Goal: Task Accomplishment & Management: Manage account settings

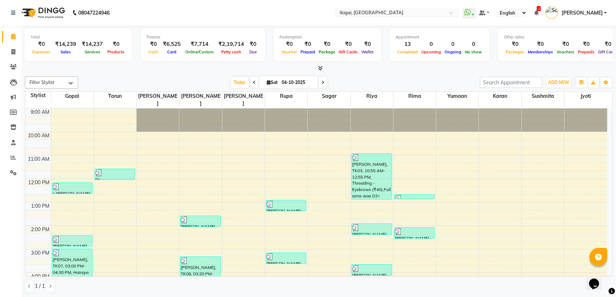
click at [5, 234] on div "Calendar Invoice Clients Leads Marketing Members Inventory Staff Reports Settin…" at bounding box center [48, 153] width 96 height 267
click at [13, 50] on icon at bounding box center [13, 51] width 4 height 5
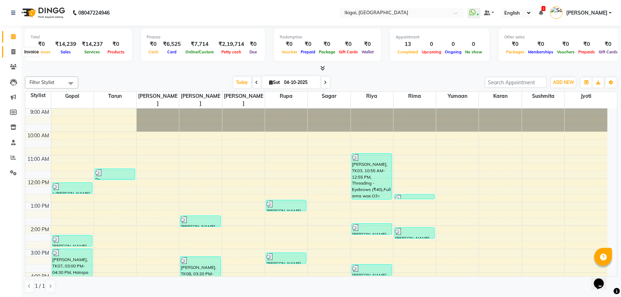
select select "4429"
select select "service"
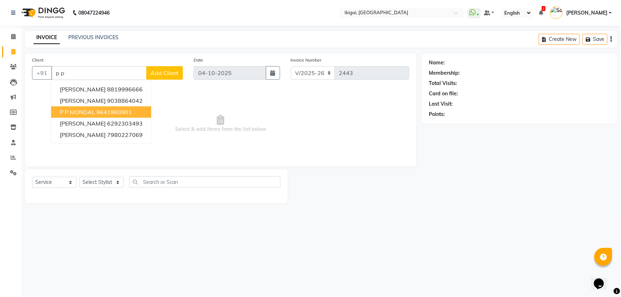
click at [120, 114] on ngb-highlight "9641960901" at bounding box center [114, 112] width 36 height 7
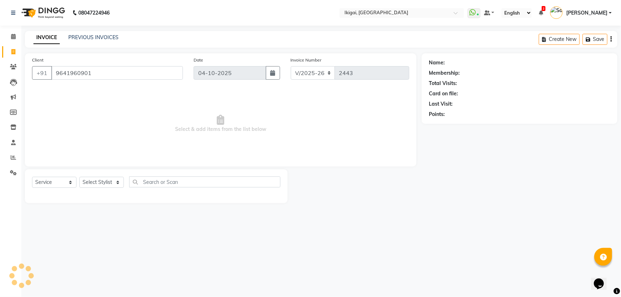
type input "9641960901"
select select "2: Object"
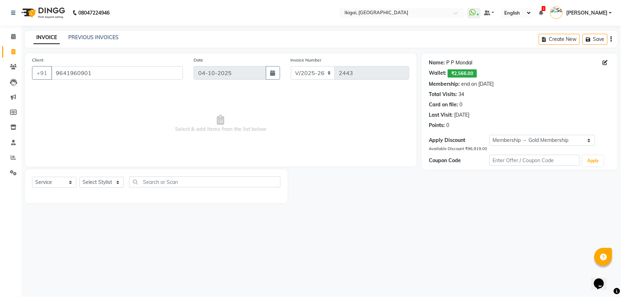
click at [454, 62] on link "P P Mondal" at bounding box center [459, 62] width 26 height 7
click at [455, 63] on link "P P Mondal" at bounding box center [459, 62] width 26 height 7
click at [14, 36] on icon at bounding box center [13, 36] width 5 height 5
click at [459, 62] on link "P P Mondal" at bounding box center [459, 62] width 26 height 7
click at [10, 45] on li "Invoice" at bounding box center [10, 51] width 21 height 15
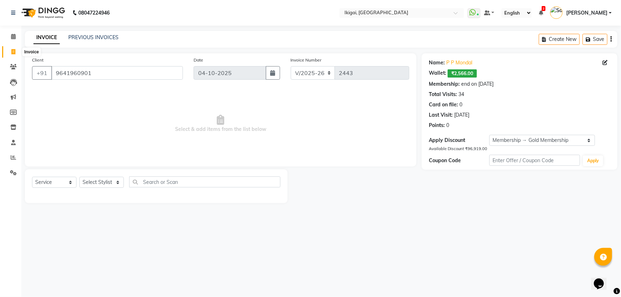
click at [15, 53] on icon at bounding box center [13, 51] width 4 height 5
select select "service"
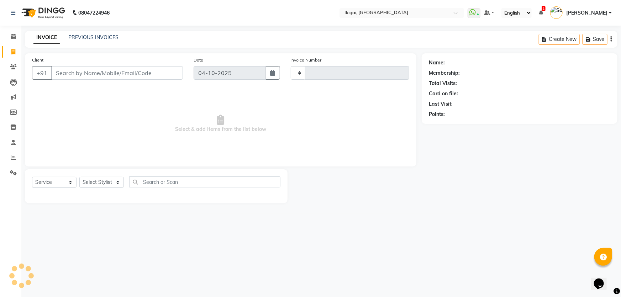
type input "2443"
select select "4429"
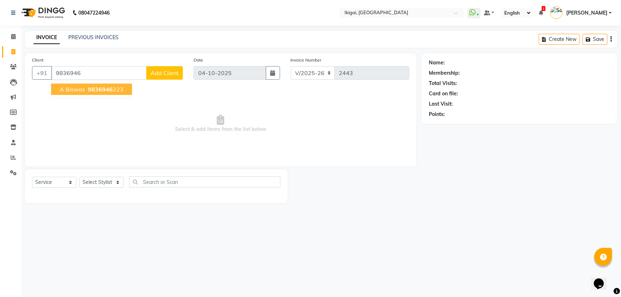
click at [116, 88] on ngb-highlight "9836946 223" at bounding box center [104, 89] width 37 height 7
type input "9836946223"
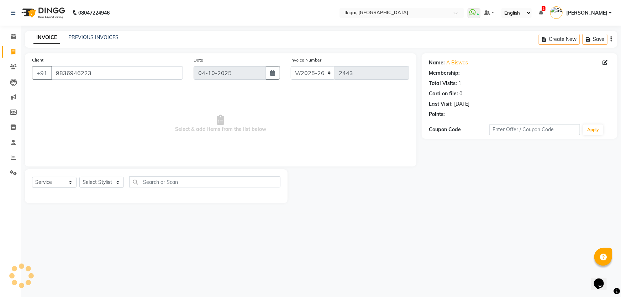
select select "1: Object"
click at [104, 185] on select "Select Stylist Firoz Gopal jyoti karan rima riya rupa sagar Soumita sushmita Ta…" at bounding box center [101, 182] width 44 height 11
select select "24732"
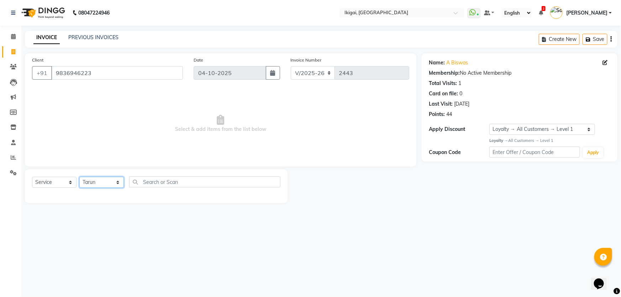
click at [79, 177] on select "Select Stylist Firoz Gopal jyoti karan rima riya rupa sagar Soumita sushmita Ta…" at bounding box center [101, 182] width 44 height 11
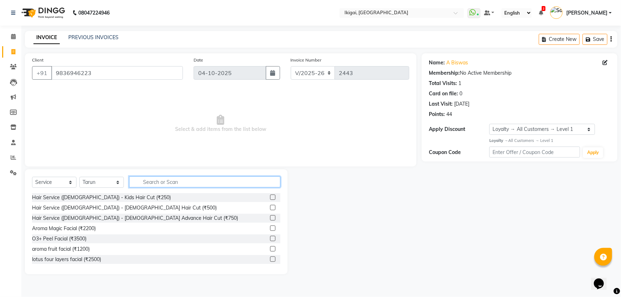
click at [183, 178] on input "text" at bounding box center [204, 181] width 151 height 11
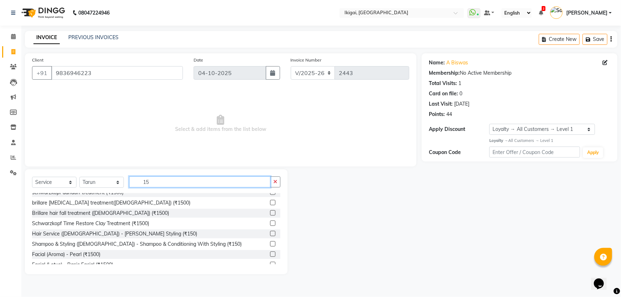
scroll to position [129, 0]
type input "15"
drag, startPoint x: 121, startPoint y: 233, endPoint x: 130, endPoint y: 206, distance: 28.0
click at [121, 233] on div "Hair Service (Gents) - Beard Styling (₹150)" at bounding box center [114, 233] width 165 height 7
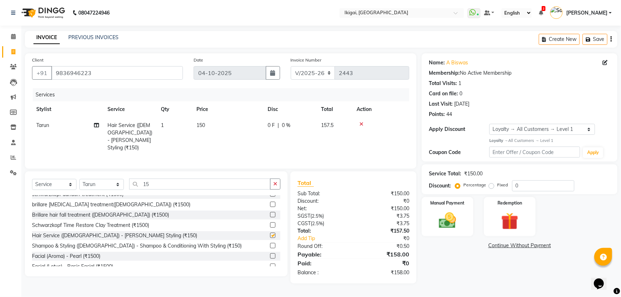
checkbox input "false"
click at [142, 181] on input "15" at bounding box center [199, 184] width 141 height 11
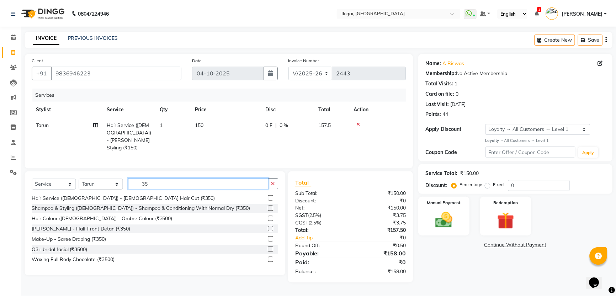
scroll to position [16, 0]
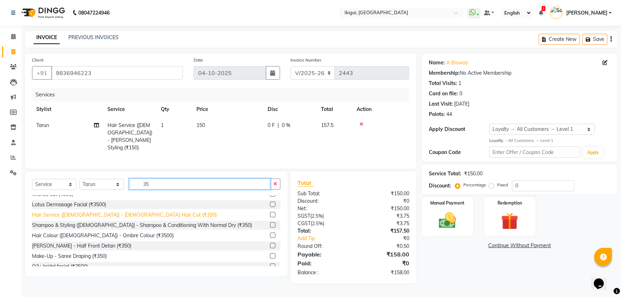
type input "35"
click at [126, 212] on div "Hair Service (Gents) - Gents Hair Cut (₹350)" at bounding box center [124, 214] width 185 height 7
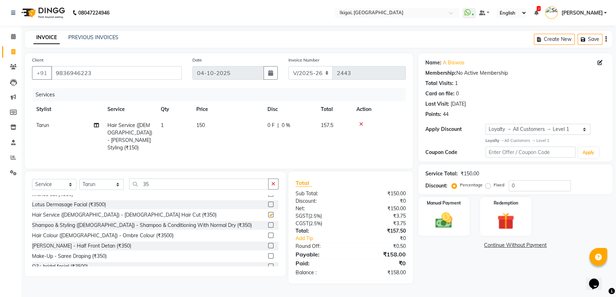
checkbox input "false"
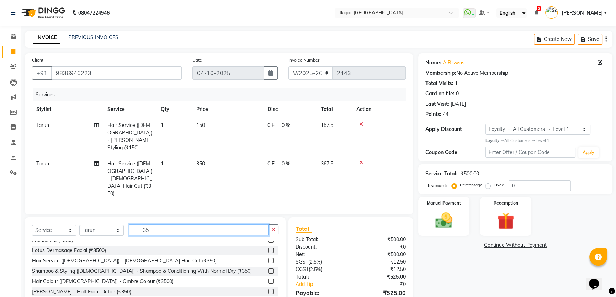
click at [151, 225] on input "35" at bounding box center [198, 230] width 139 height 11
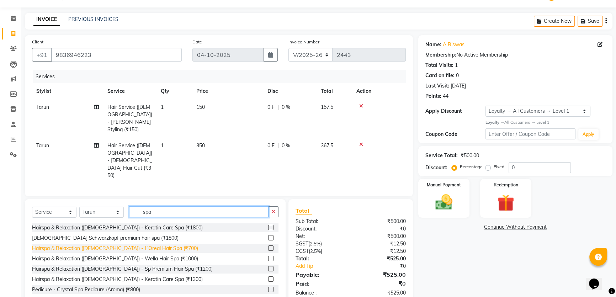
scroll to position [61, 0]
type input "spa"
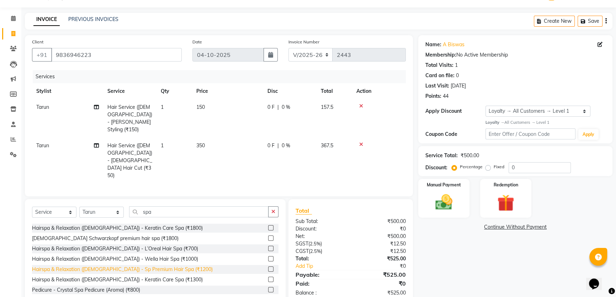
drag, startPoint x: 167, startPoint y: 249, endPoint x: 159, endPoint y: 212, distance: 38.2
click at [167, 266] on div "Hairspa & Relaxation (Gents) - Sp Premium Hair Spa (₹1200)" at bounding box center [122, 269] width 181 height 7
checkbox input "false"
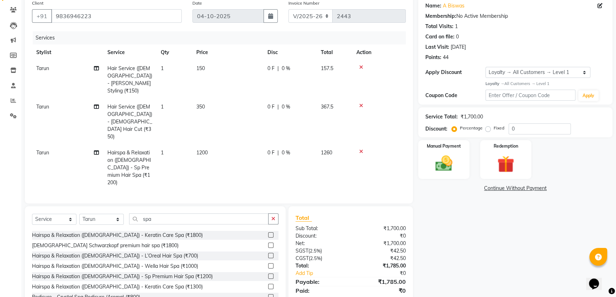
click at [209, 145] on td "1200" at bounding box center [227, 168] width 71 height 46
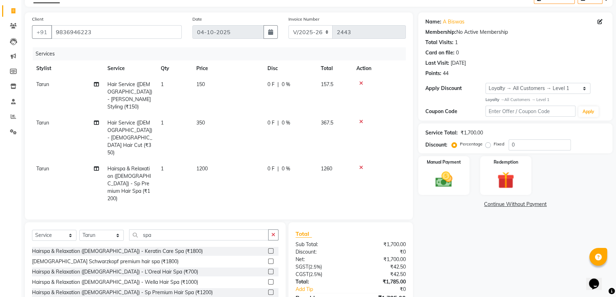
select select "24732"
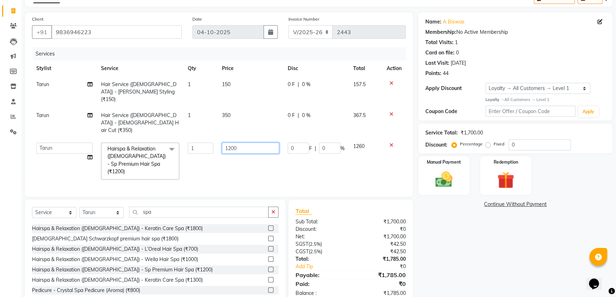
click at [230, 143] on input "1200" at bounding box center [250, 148] width 57 height 11
type input "1500"
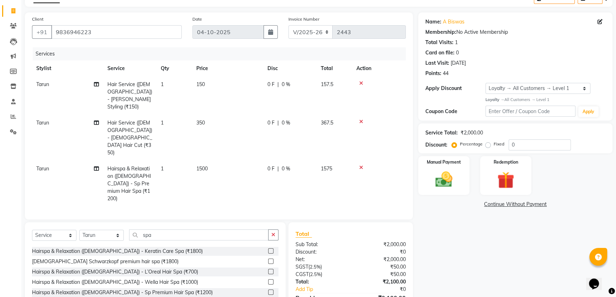
click at [473, 249] on div "Name: A Biswas Membership: No Active Membership Total Visits: 1 Card on file: 0…" at bounding box center [518, 169] width 200 height 315
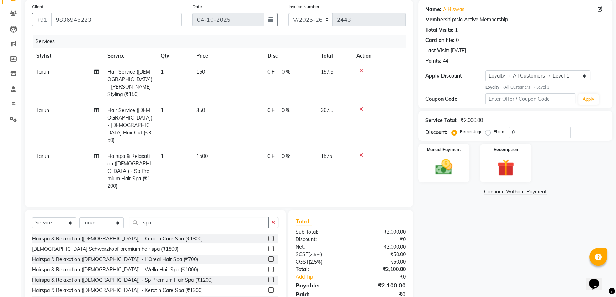
scroll to position [57, 0]
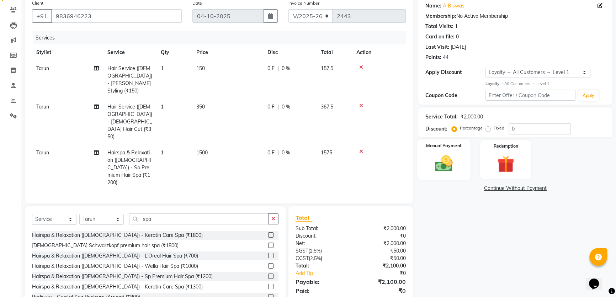
click at [440, 160] on img at bounding box center [444, 163] width 29 height 20
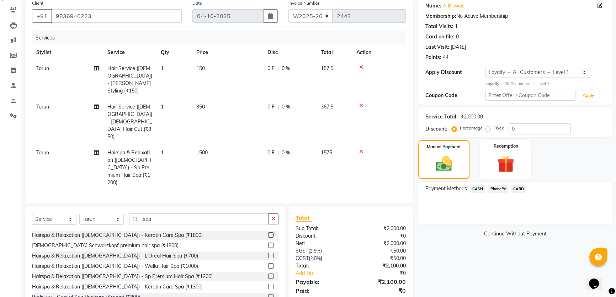
click at [479, 191] on span "CASH" at bounding box center [477, 189] width 15 height 8
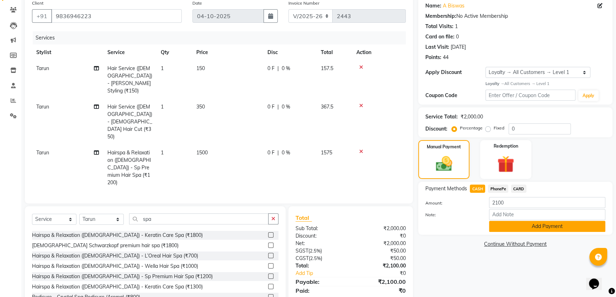
click at [502, 224] on button "Add Payment" at bounding box center [547, 226] width 116 height 11
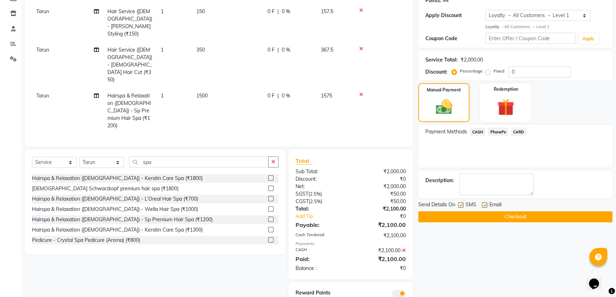
scroll to position [117, 0]
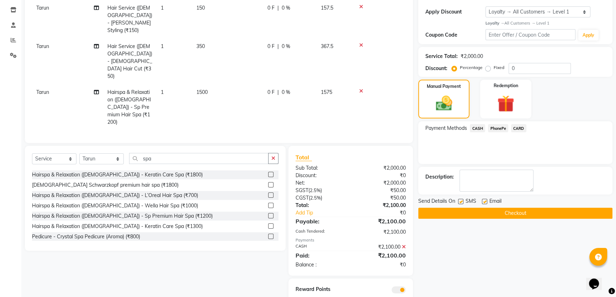
click at [508, 209] on button "Checkout" at bounding box center [515, 213] width 194 height 11
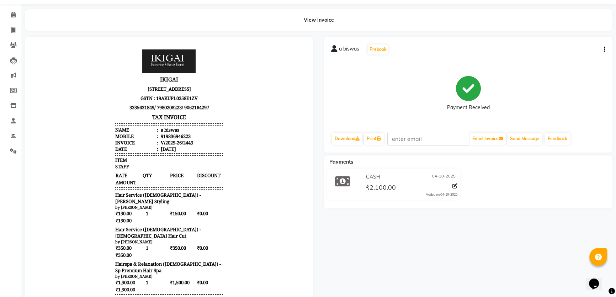
scroll to position [122, 0]
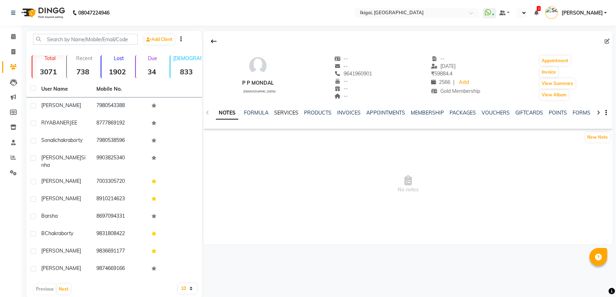
click at [293, 111] on link "SERVICES" at bounding box center [286, 113] width 24 height 6
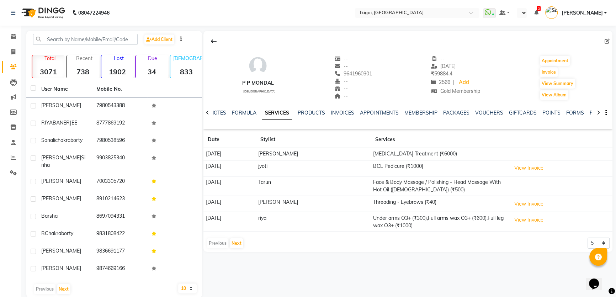
select select "en"
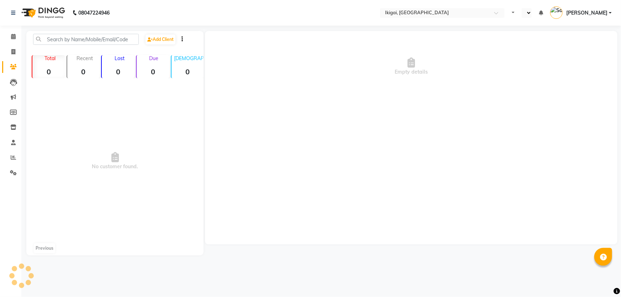
select select "en"
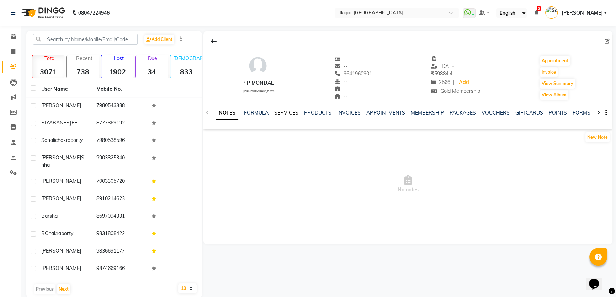
click at [288, 113] on link "SERVICES" at bounding box center [286, 113] width 24 height 6
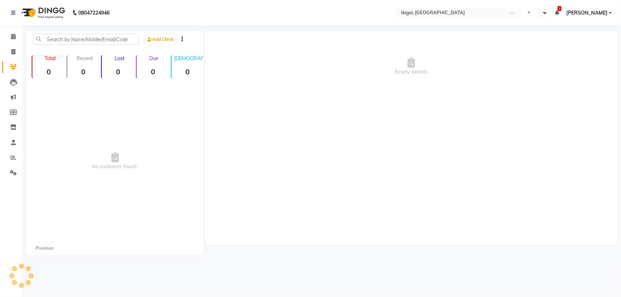
select select "en"
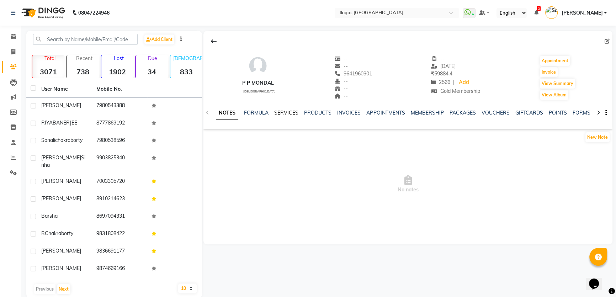
click at [286, 111] on link "SERVICES" at bounding box center [286, 113] width 24 height 6
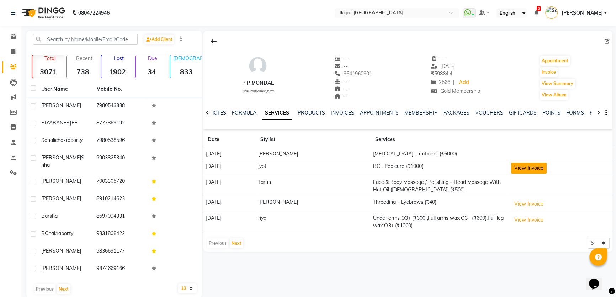
click at [531, 167] on button "View Invoice" at bounding box center [529, 168] width 36 height 11
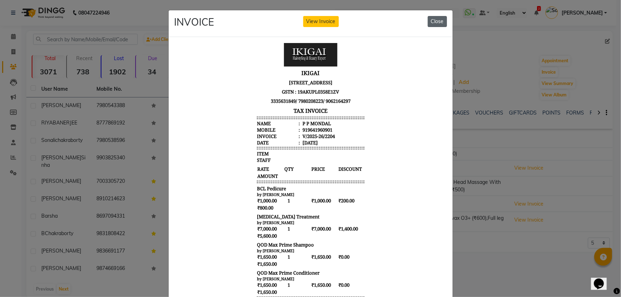
click at [435, 19] on button "Close" at bounding box center [437, 21] width 19 height 11
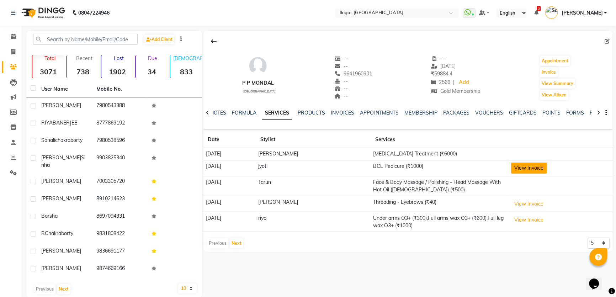
click at [524, 166] on button "View Invoice" at bounding box center [529, 168] width 36 height 11
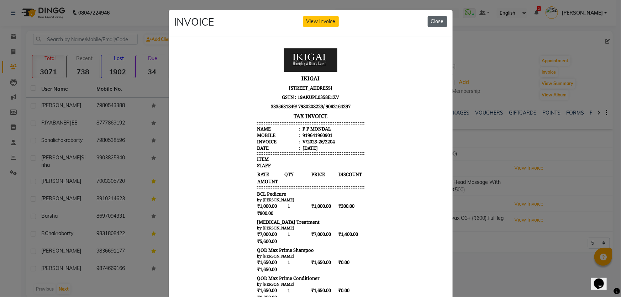
click at [441, 18] on button "Close" at bounding box center [437, 21] width 19 height 11
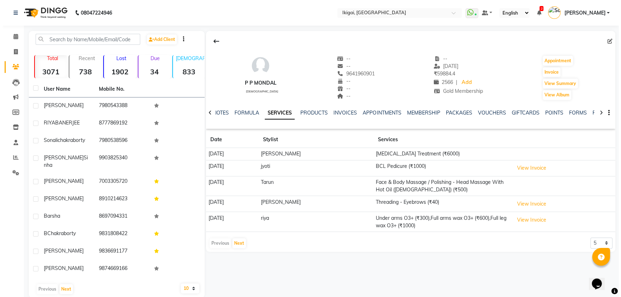
scroll to position [5, 0]
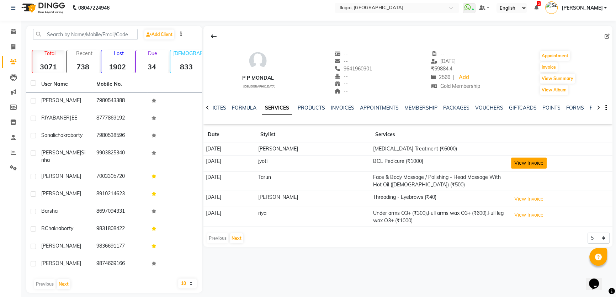
click at [518, 163] on button "View Invoice" at bounding box center [529, 163] width 36 height 11
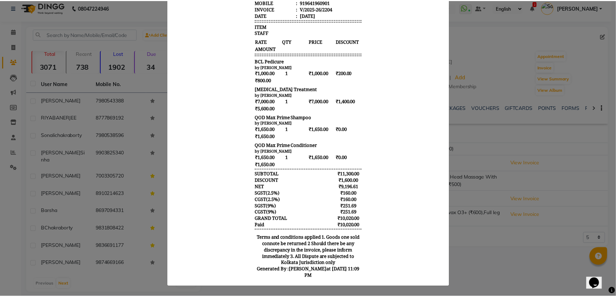
scroll to position [0, 0]
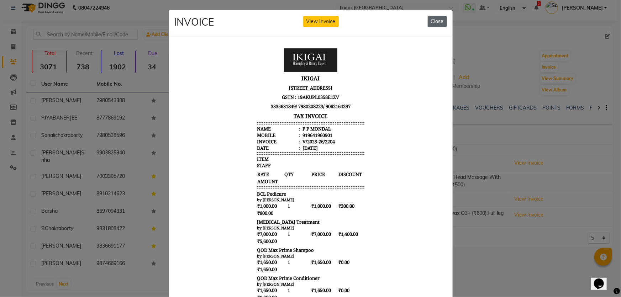
click at [433, 22] on button "Close" at bounding box center [437, 21] width 19 height 11
